Goal: Complete application form

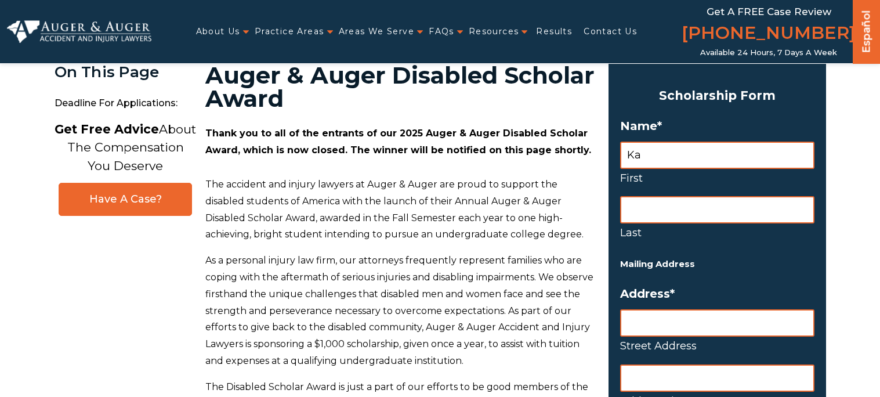
scroll to position [41, 0]
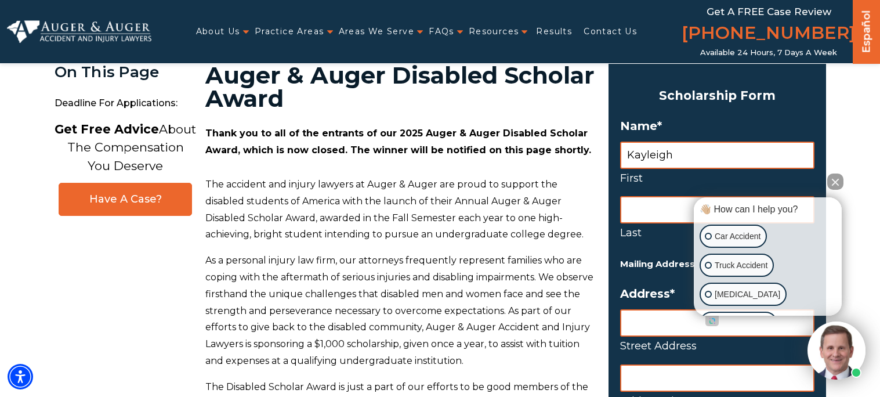
type input "Kayleigh"
click at [651, 218] on input "Last" at bounding box center [717, 209] width 194 height 27
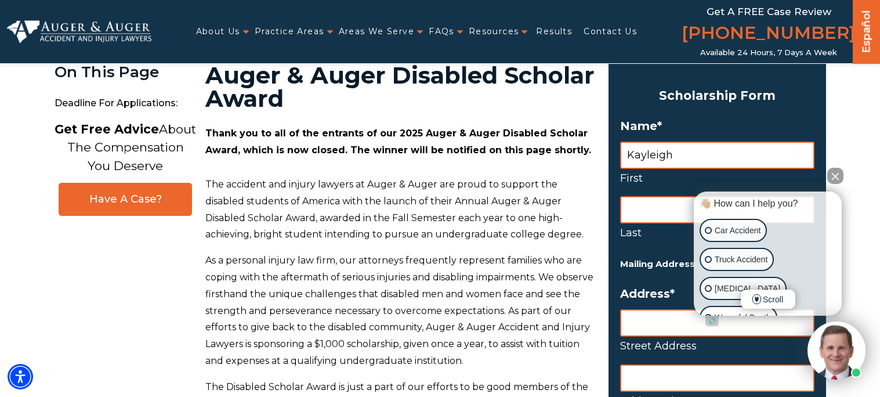
click at [839, 178] on button "Close Intaker Chat Widget" at bounding box center [836, 176] width 16 height 16
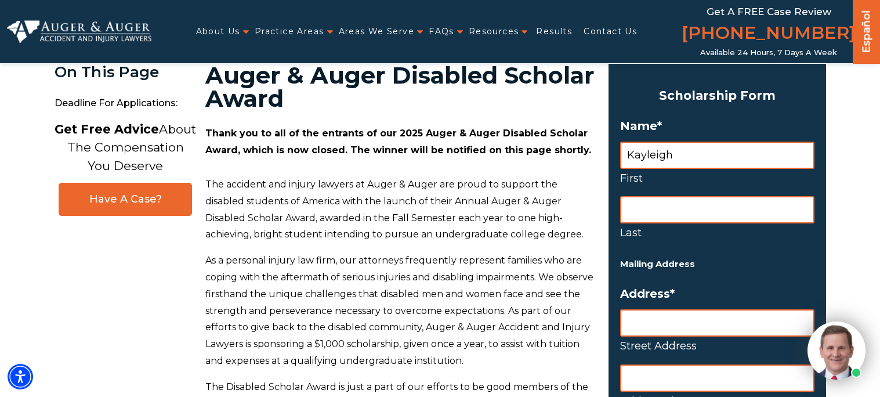
click at [763, 213] on input "Last" at bounding box center [717, 209] width 194 height 27
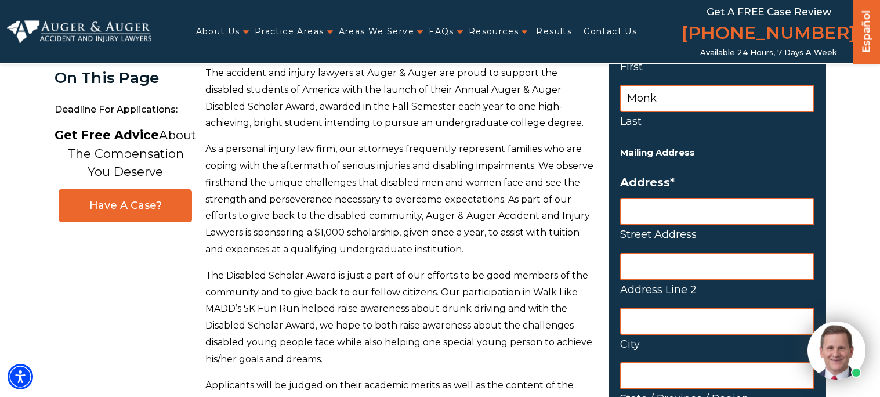
scroll to position [154, 0]
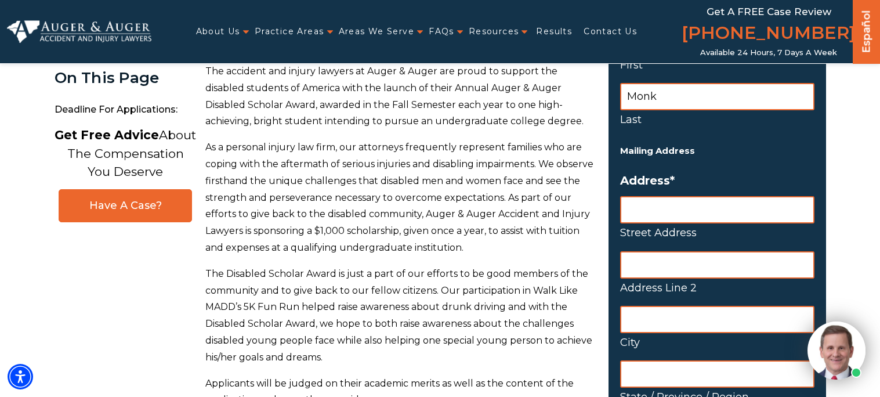
type input "Monk"
click at [757, 216] on input "Street Address" at bounding box center [717, 209] width 194 height 27
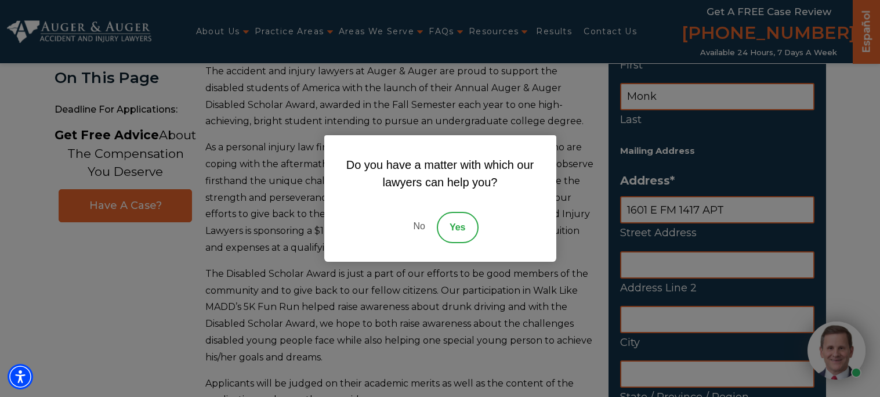
click at [420, 225] on link "No" at bounding box center [419, 227] width 35 height 31
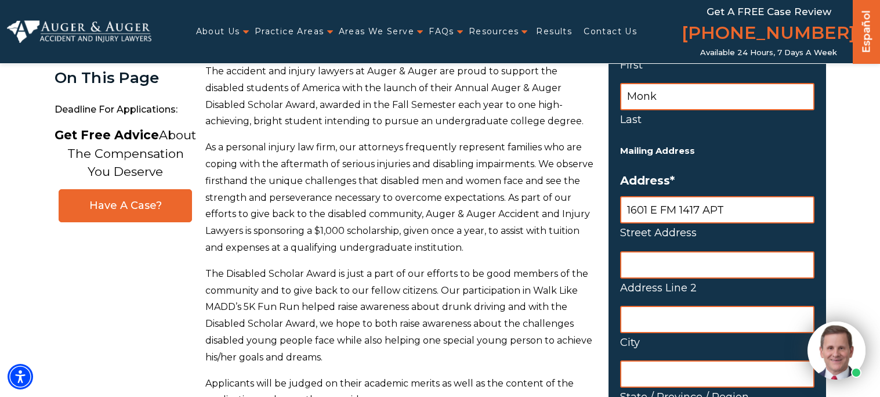
click at [785, 203] on input "1601 E FM 1417 APT" at bounding box center [717, 209] width 194 height 27
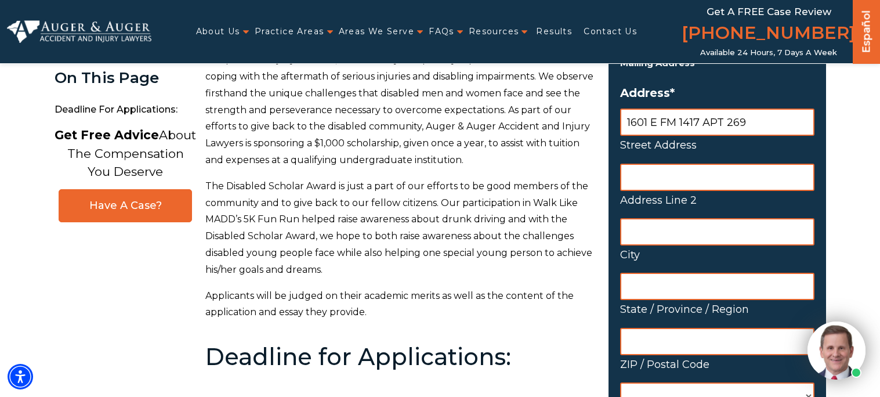
scroll to position [247, 0]
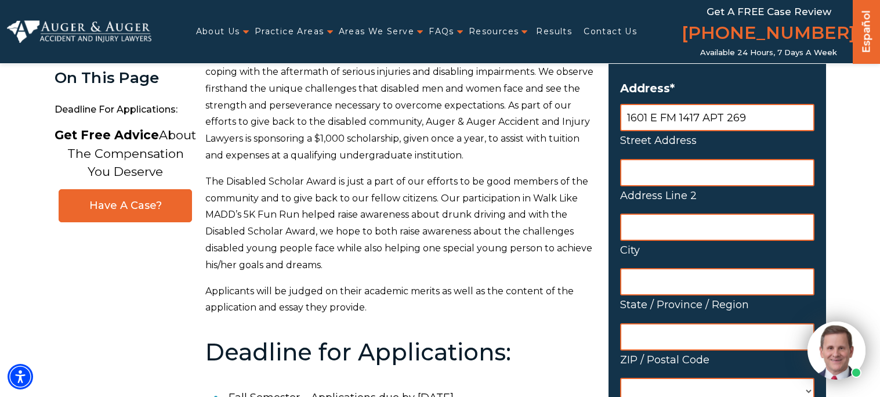
type input "1601 E FM 1417 APT 269"
click at [768, 218] on input "City" at bounding box center [717, 227] width 194 height 27
type input "[PERSON_NAME]"
click at [778, 285] on input "State / Province / Region" at bounding box center [717, 281] width 194 height 27
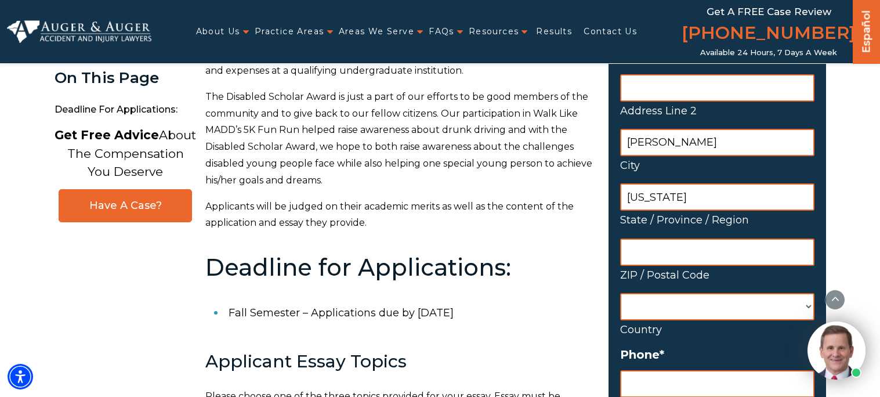
scroll to position [333, 0]
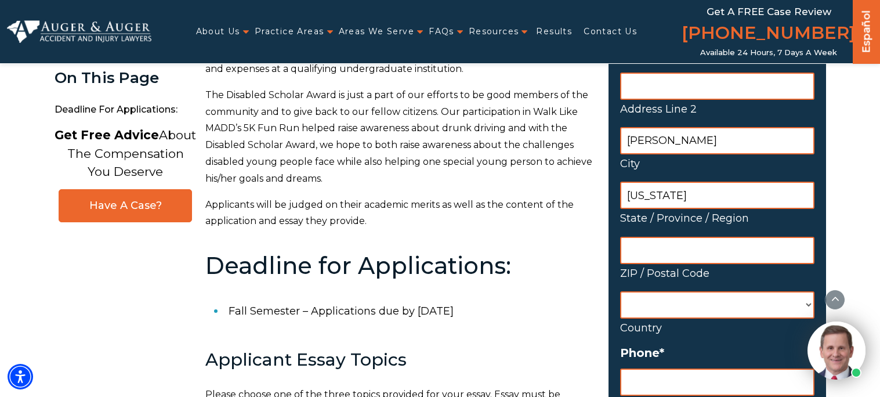
type input "[US_STATE]"
click at [747, 244] on input "ZIP / Postal Code" at bounding box center [717, 250] width 194 height 27
type input "75090"
click at [747, 305] on select "[GEOGRAPHIC_DATA] [GEOGRAPHIC_DATA] [GEOGRAPHIC_DATA] [US_STATE] [GEOGRAPHIC_DA…" at bounding box center [717, 304] width 194 height 27
select select "[GEOGRAPHIC_DATA]"
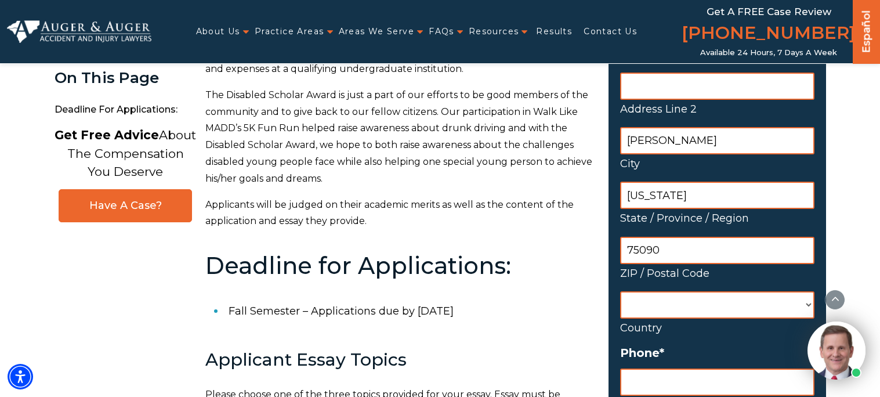
click at [620, 291] on select "[GEOGRAPHIC_DATA] [GEOGRAPHIC_DATA] [GEOGRAPHIC_DATA] [US_STATE] [GEOGRAPHIC_DA…" at bounding box center [717, 304] width 194 height 27
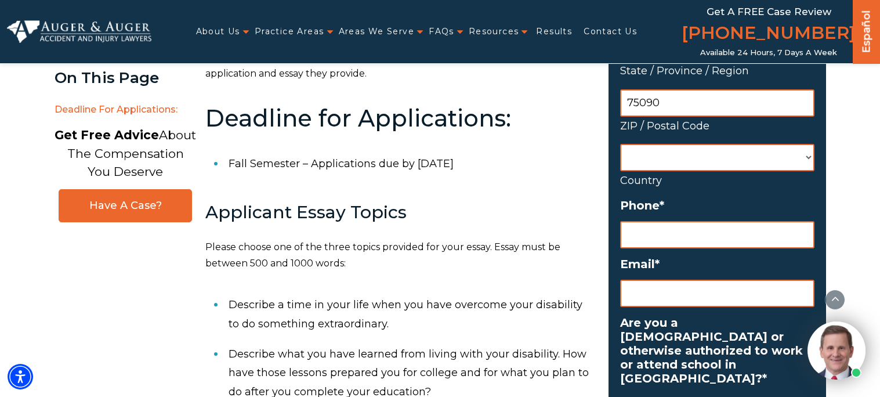
scroll to position [481, 0]
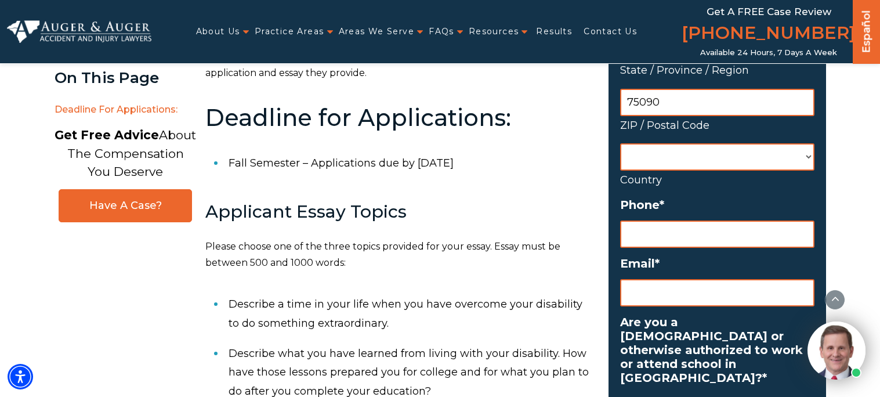
click at [679, 234] on input "Phone *" at bounding box center [717, 234] width 194 height 27
type input "[PHONE_NUMBER]"
click at [702, 291] on input "Email *" at bounding box center [717, 292] width 194 height 27
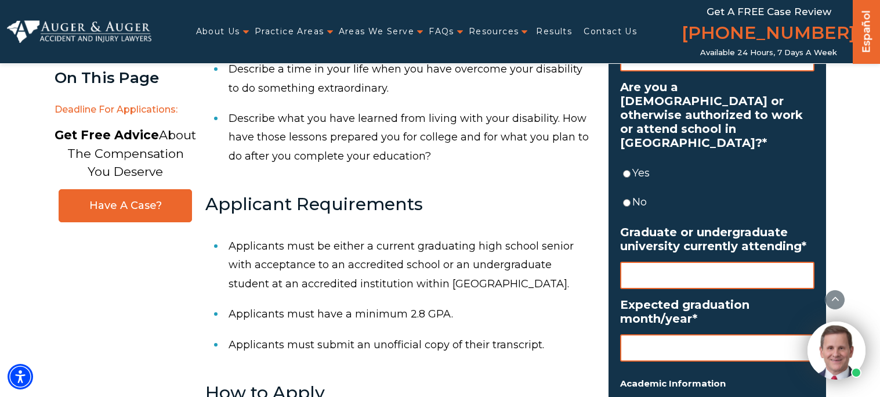
scroll to position [729, 0]
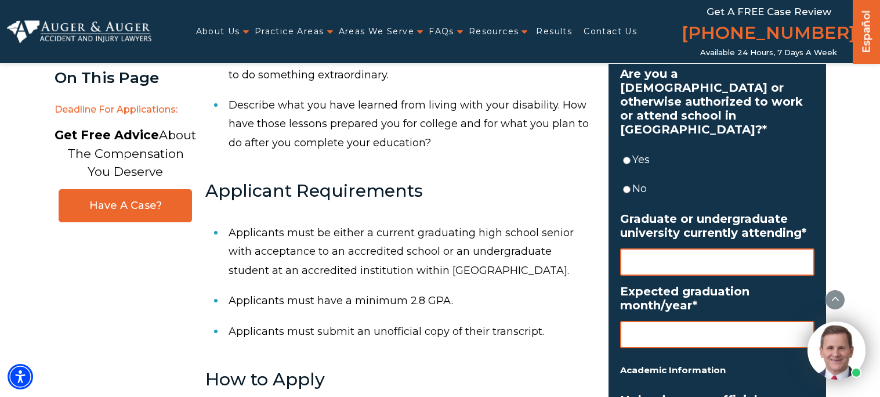
type input "[EMAIL_ADDRESS][DOMAIN_NAME]"
click at [640, 150] on label "Yes" at bounding box center [724, 159] width 182 height 19
click at [631, 147] on input "Yes" at bounding box center [627, 160] width 8 height 27
radio input "true"
click at [664, 248] on input "Graduate or undergraduate university currently attending *" at bounding box center [717, 261] width 194 height 27
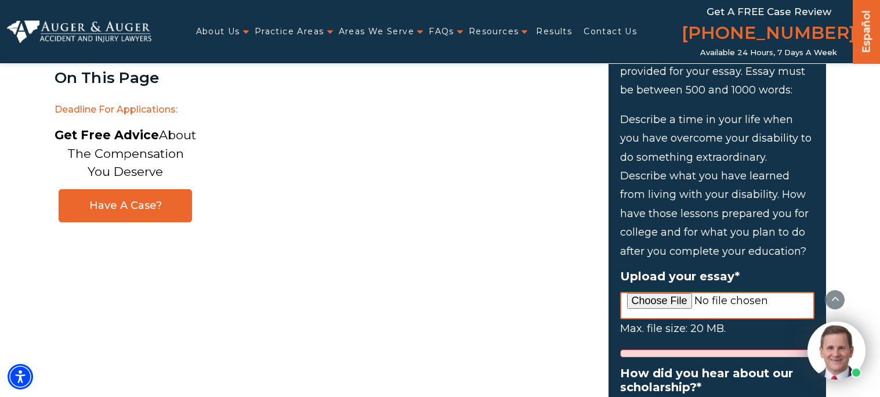
scroll to position [1191, 0]
